Goal: Information Seeking & Learning: Learn about a topic

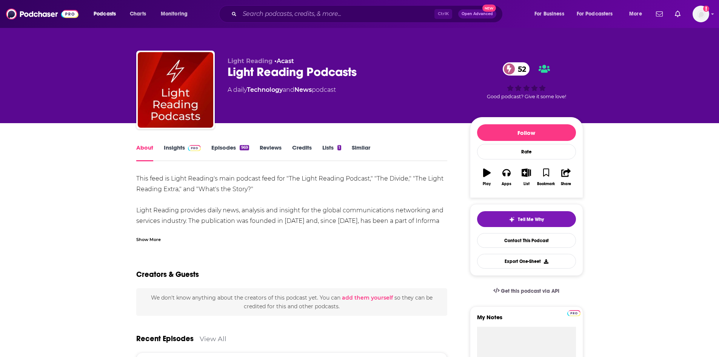
click at [149, 240] on div "Show More" at bounding box center [148, 238] width 25 height 7
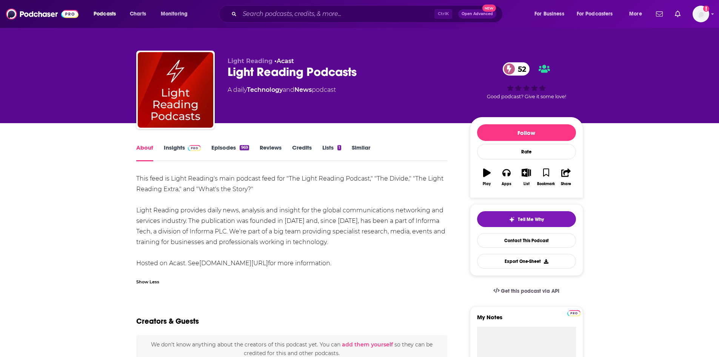
click at [179, 150] on link "Insights" at bounding box center [182, 152] width 37 height 17
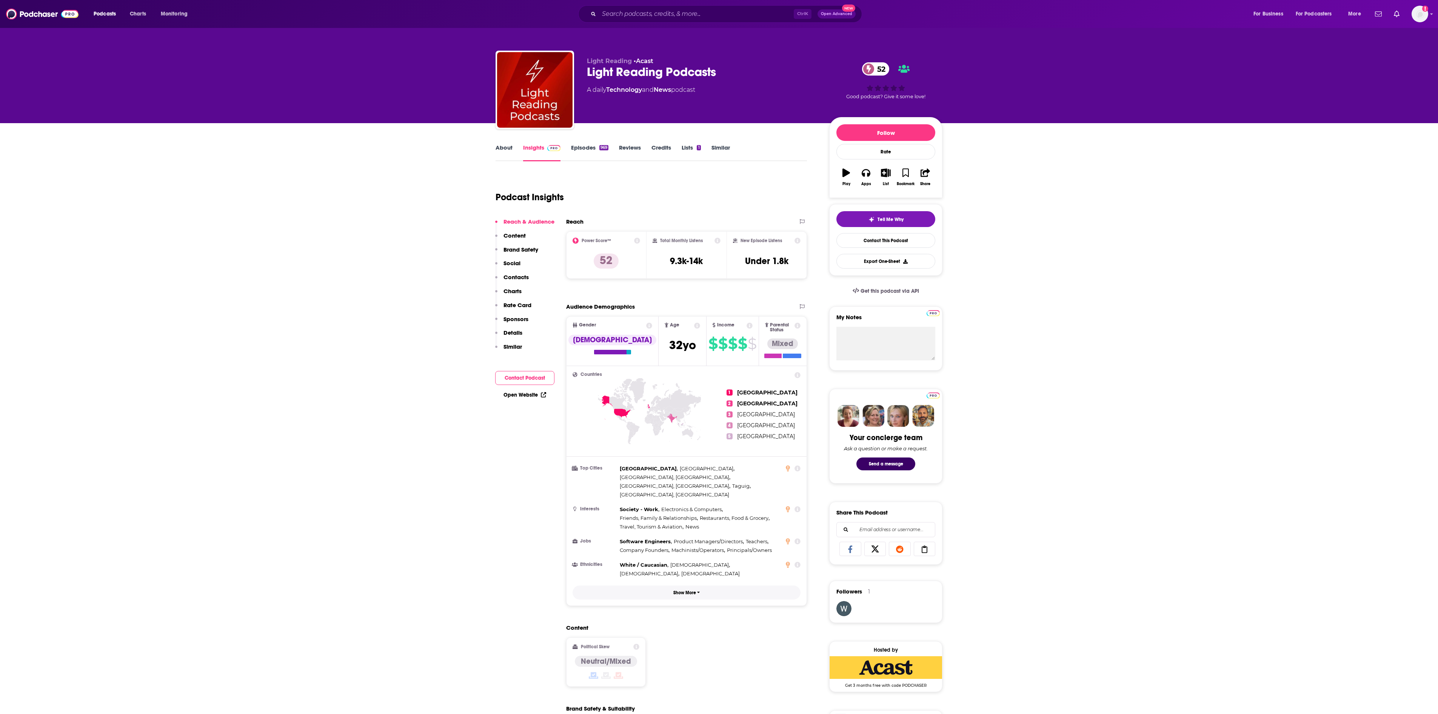
click at [692, 356] on button "Show More" at bounding box center [687, 592] width 228 height 14
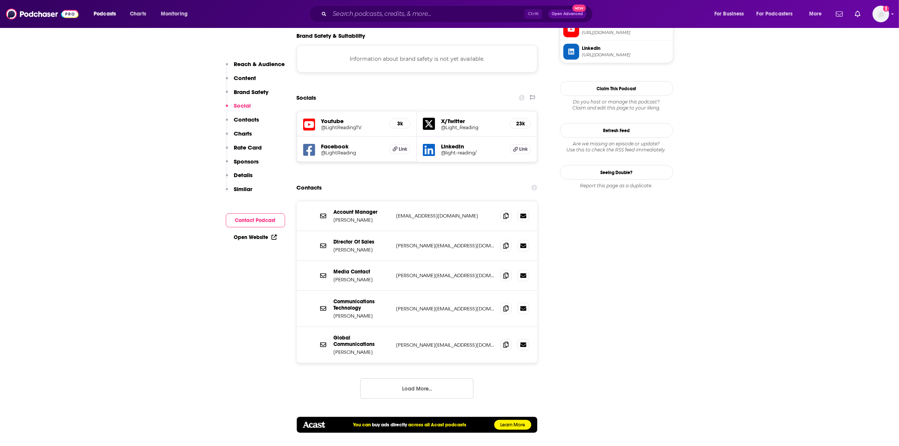
scroll to position [802, 0]
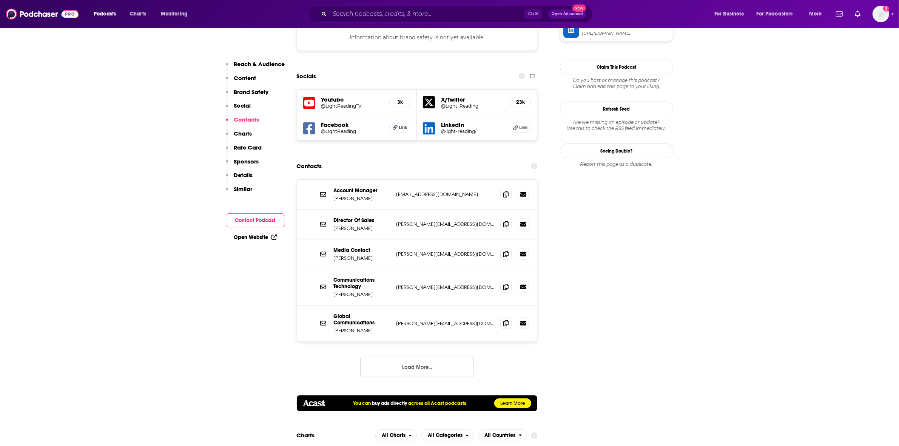
click at [428, 356] on button "Load More..." at bounding box center [416, 367] width 113 height 20
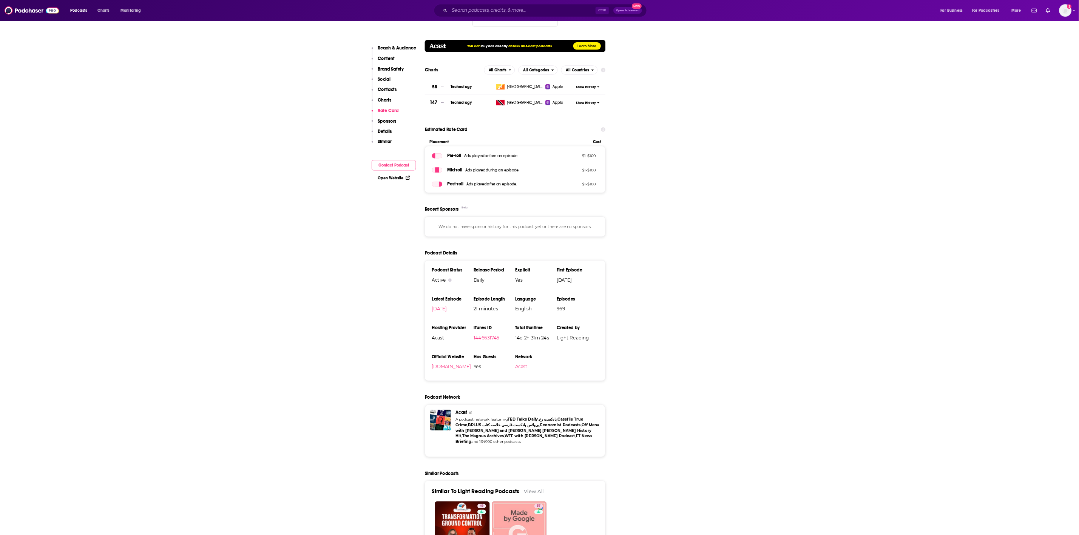
scroll to position [1296, 0]
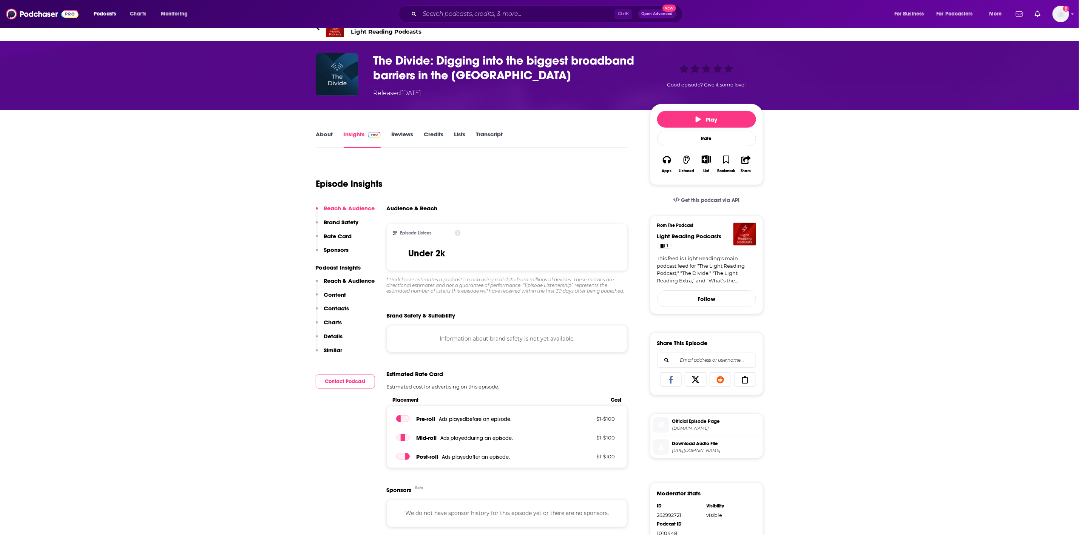
scroll to position [23, 0]
